Goal: Transaction & Acquisition: Book appointment/travel/reservation

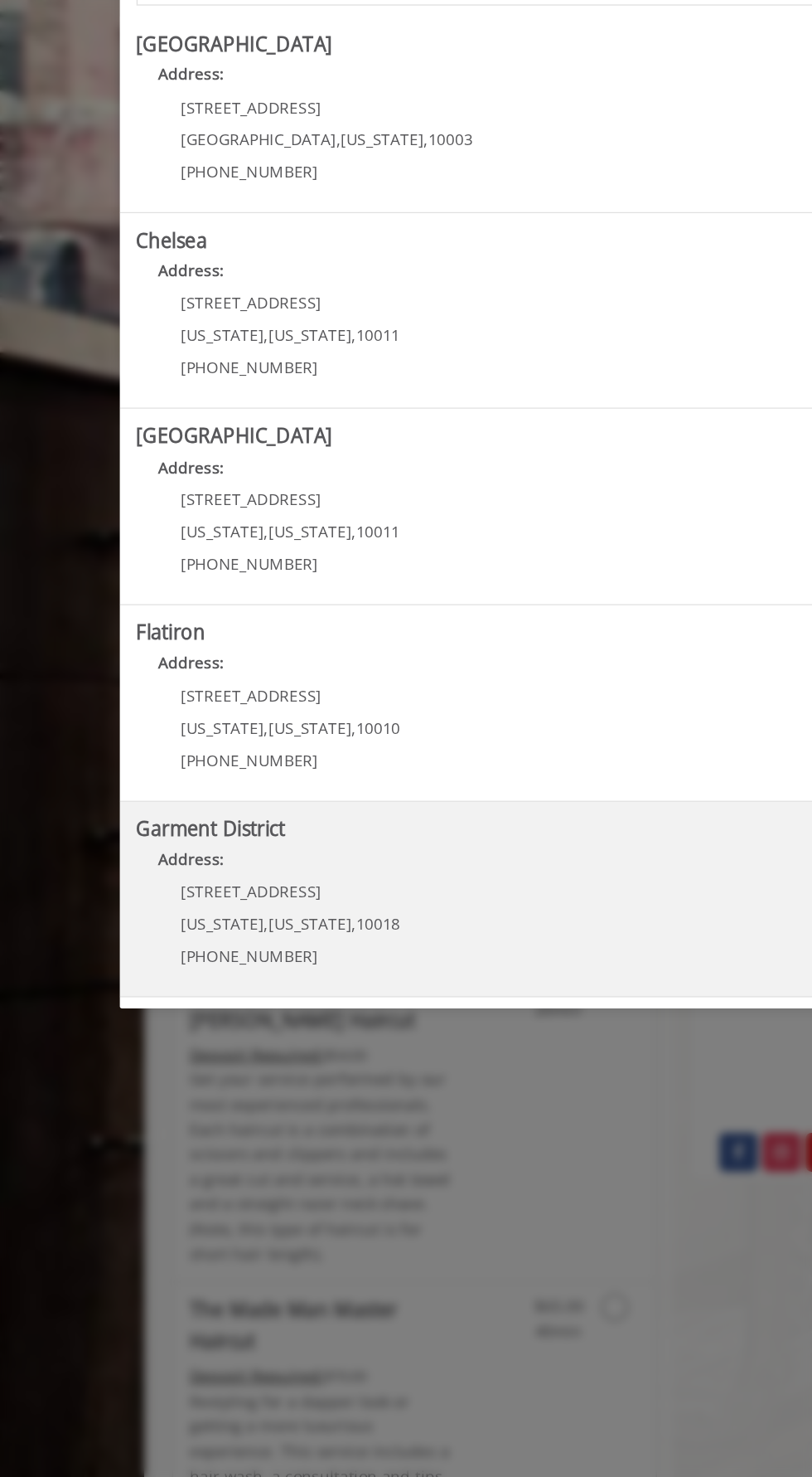
click at [287, 835] on div "[STREET_ADDRESS][US_STATE][US_STATE] (212) 997-4247" at bounding box center [205, 838] width 206 height 73
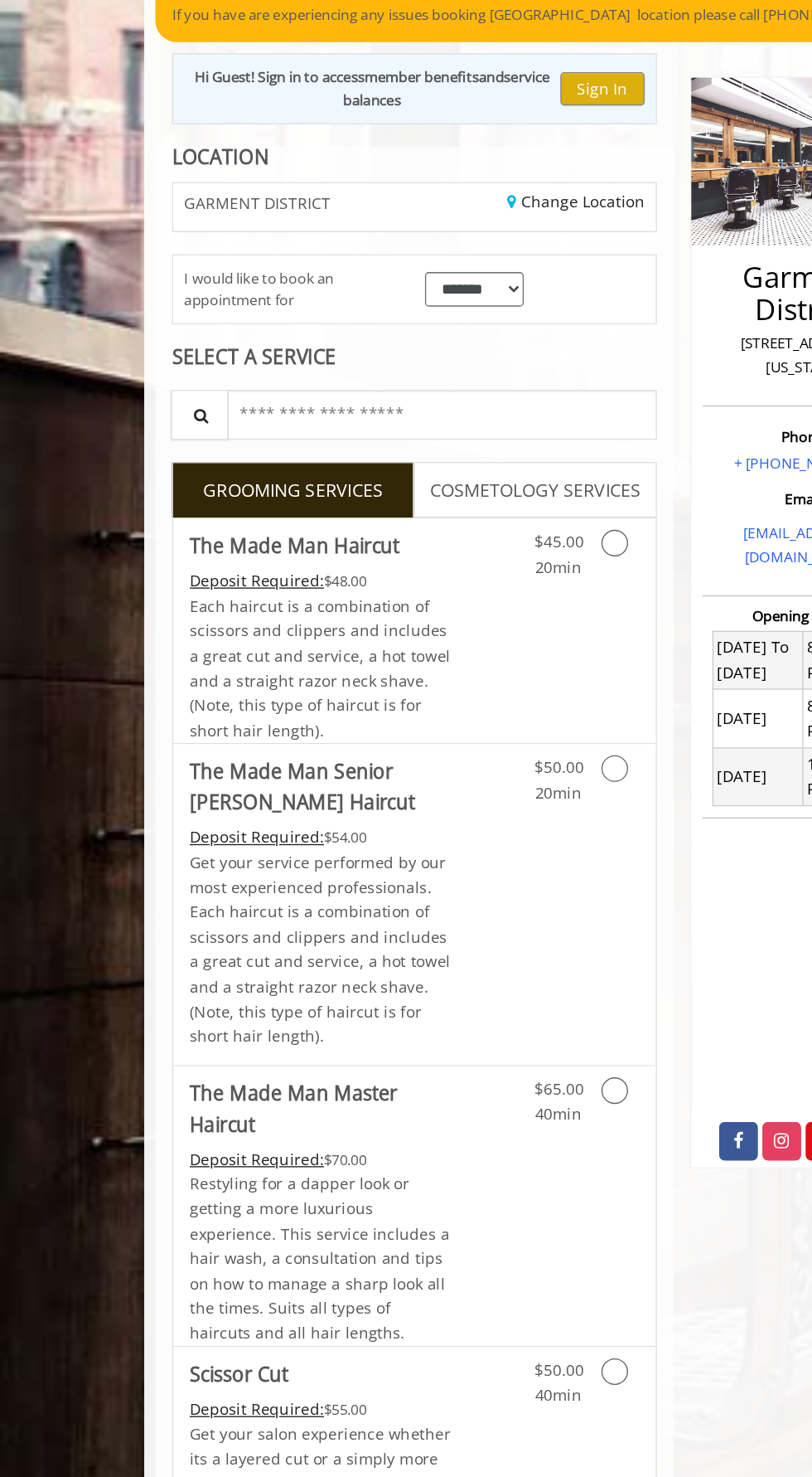
click at [469, 542] on link "Grooming services" at bounding box center [469, 552] width 18 height 45
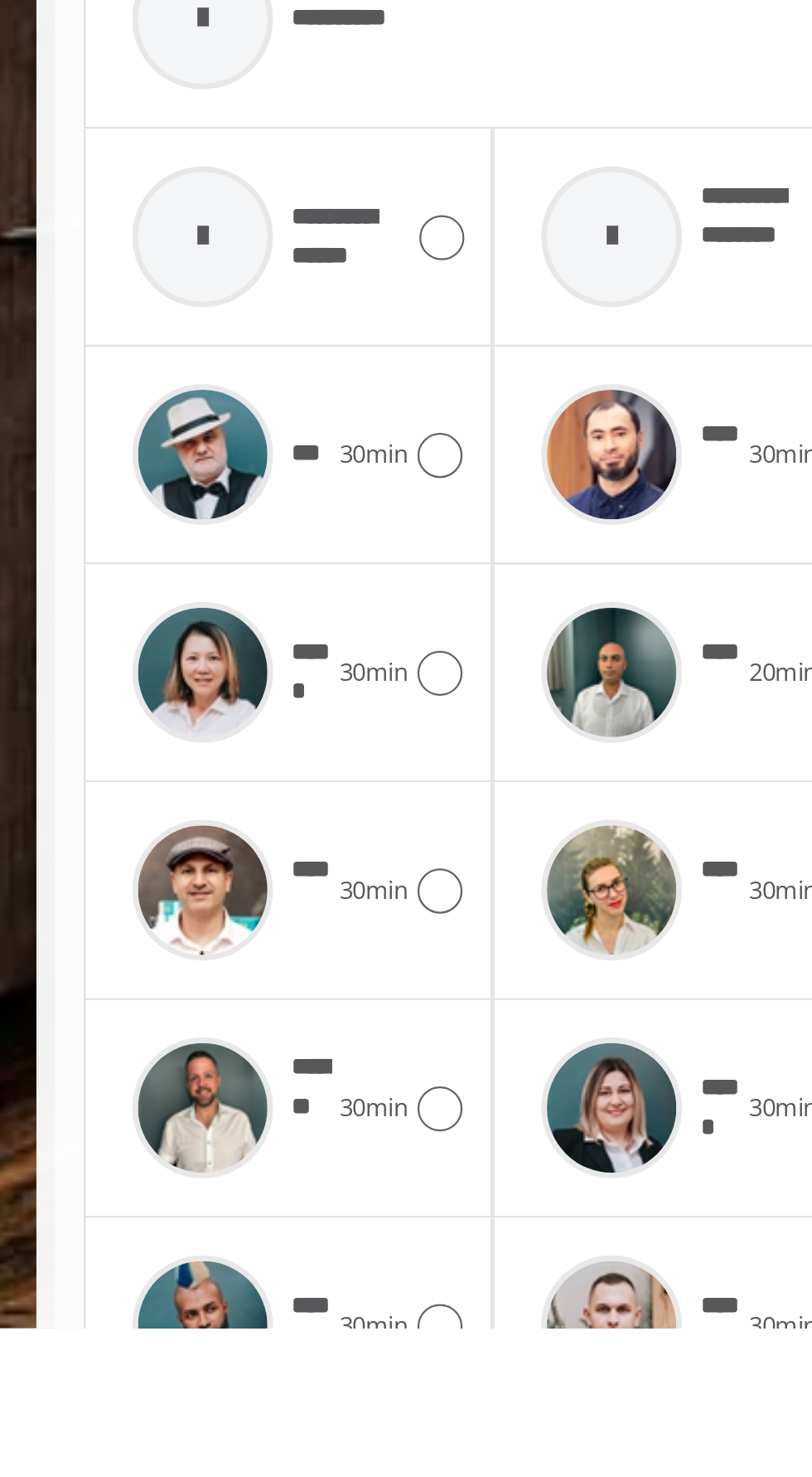
click at [291, 1466] on icon at bounding box center [286, 1476] width 20 height 20
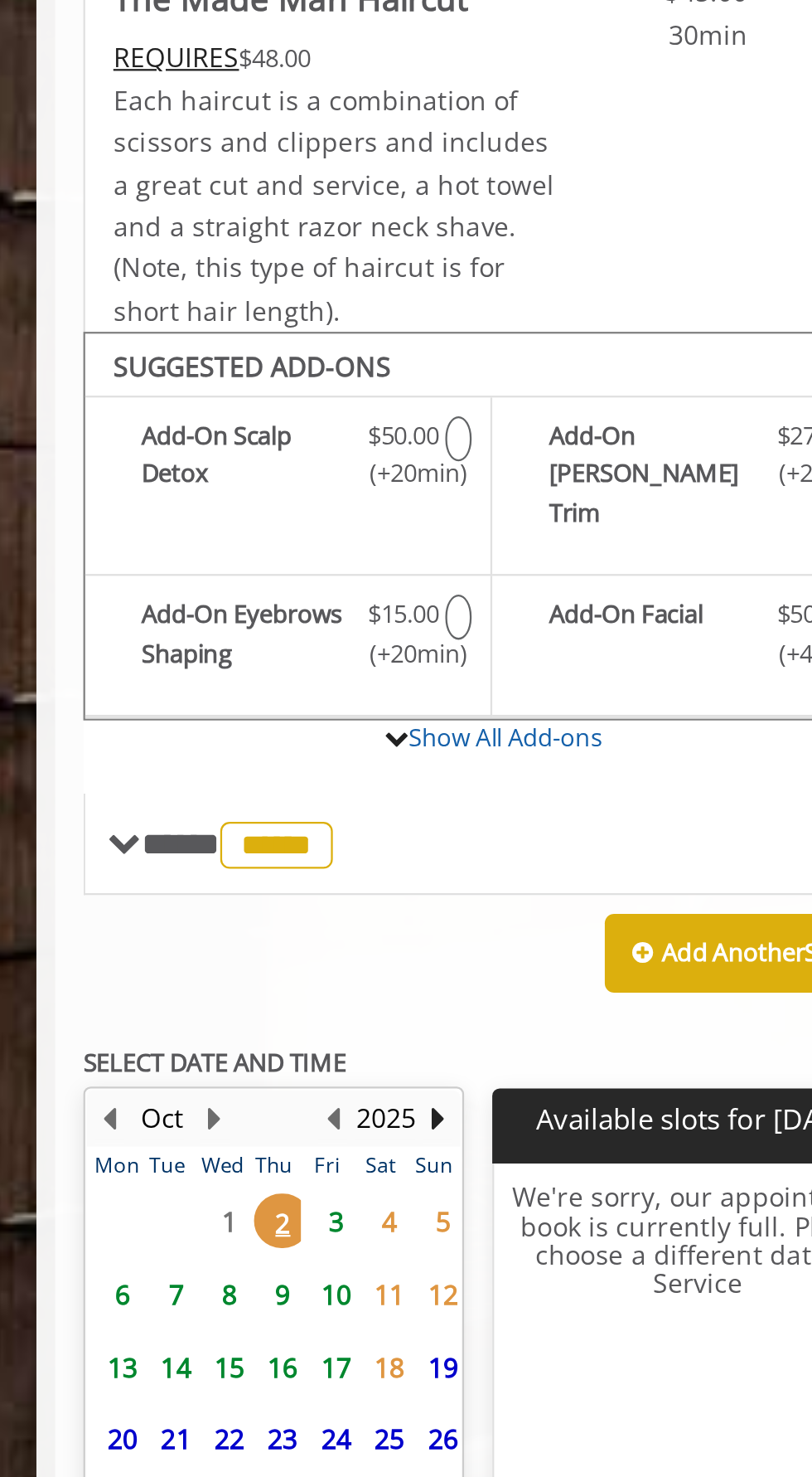
click at [237, 982] on span "3" at bounding box center [240, 994] width 24 height 24
